Goal: Use online tool/utility

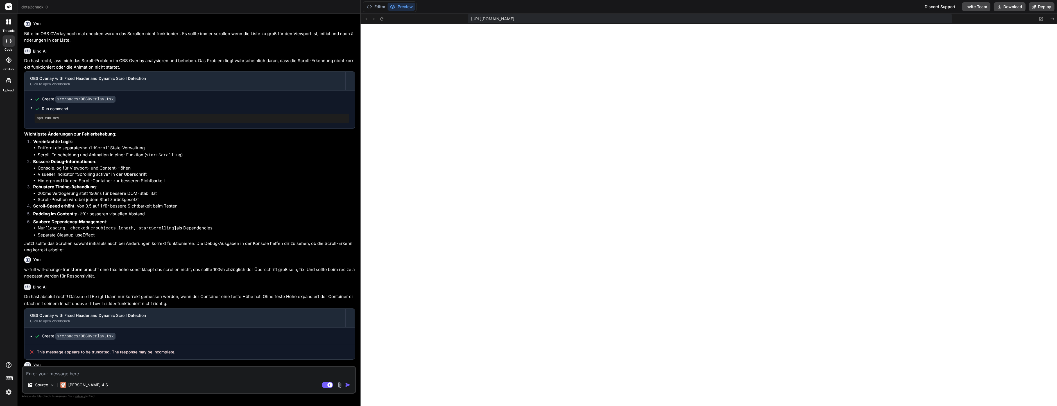
scroll to position [112, 0]
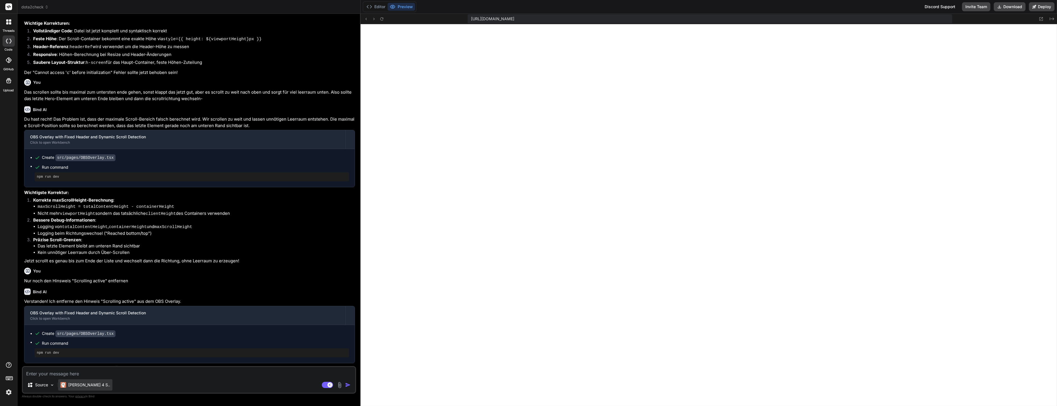
click at [67, 382] on div "[PERSON_NAME] 4 S.." at bounding box center [85, 385] width 50 height 6
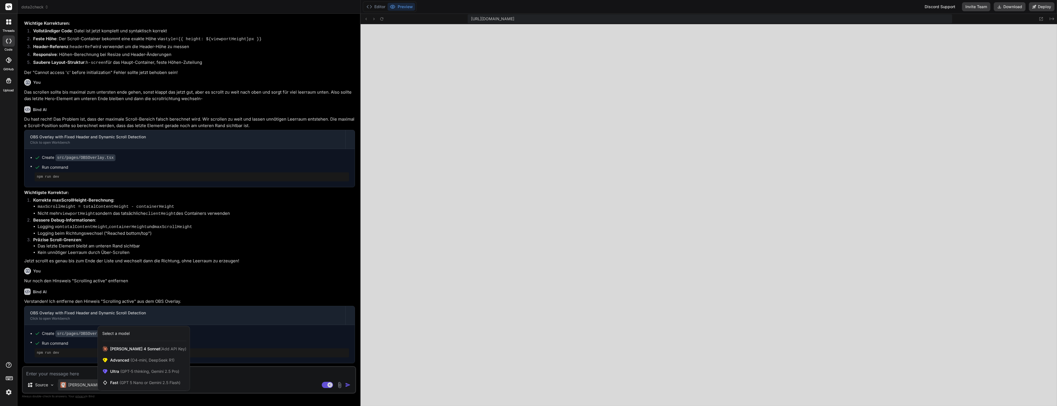
click at [72, 383] on div at bounding box center [528, 203] width 1057 height 406
type textarea "x"
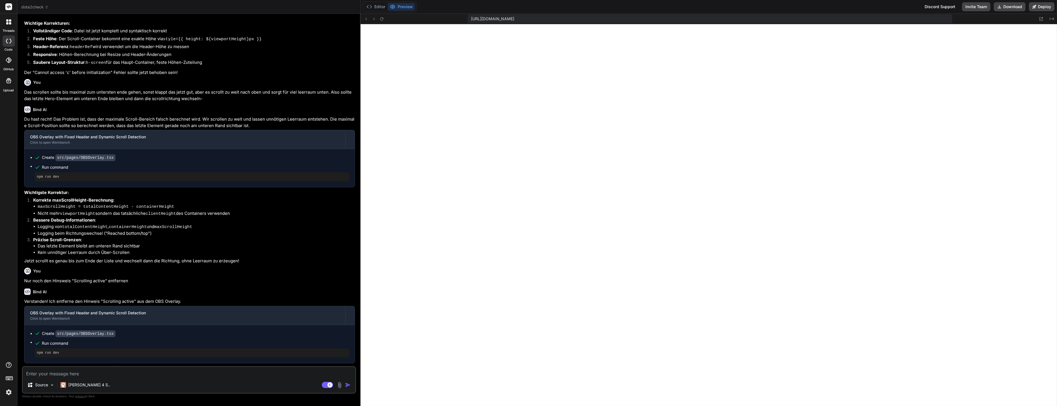
click at [358, 305] on div "Bind AI Web Search Created with Pixso. Code Generator You Bitte im OBS OVerlay …" at bounding box center [188, 210] width 343 height 392
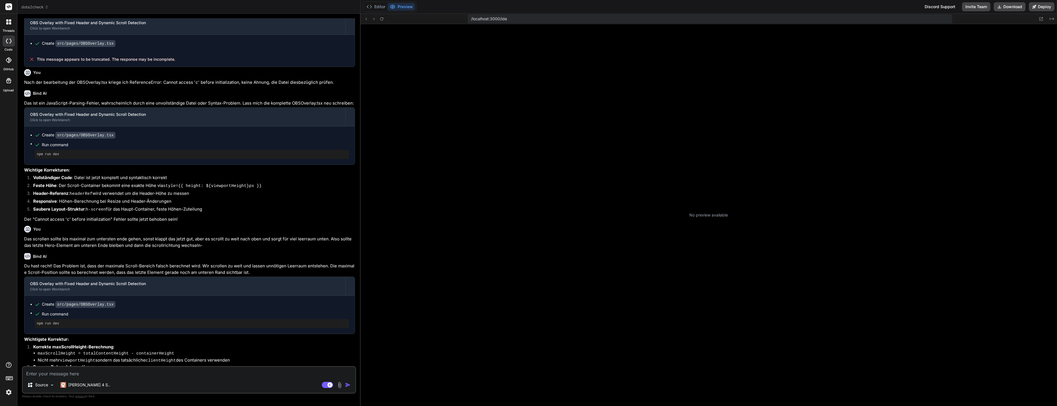
scroll to position [17, 0]
type textarea "x"
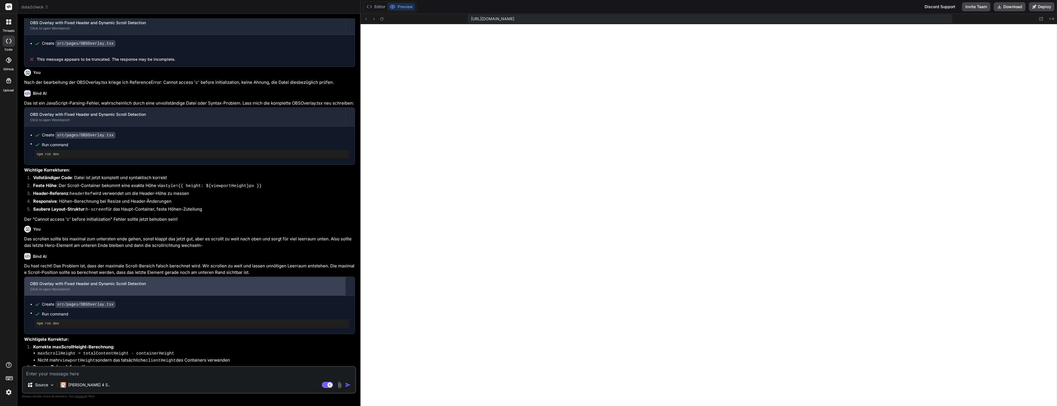
scroll to position [439, 0]
